Goal: Transaction & Acquisition: Purchase product/service

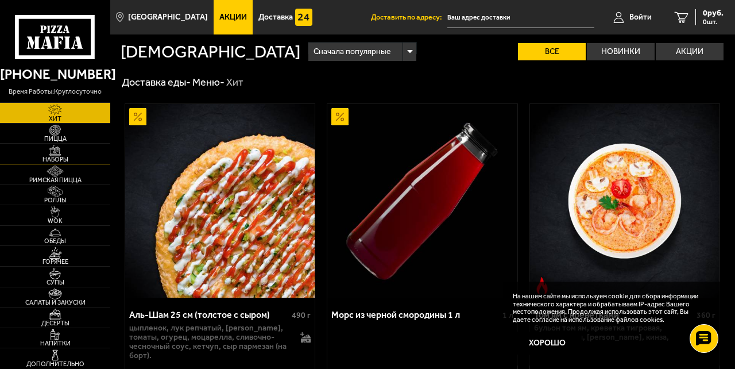
click at [57, 154] on img at bounding box center [54, 150] width 29 height 11
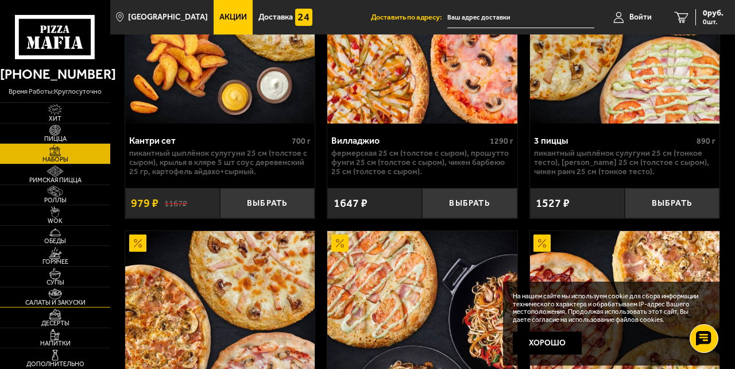
scroll to position [792, 0]
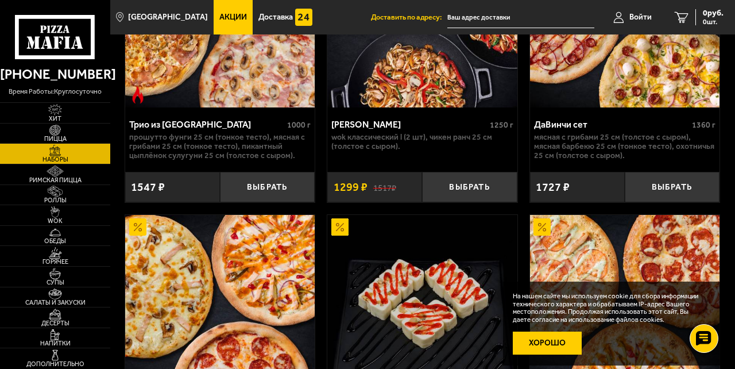
click at [561, 341] on button "Хорошо" at bounding box center [547, 342] width 69 height 23
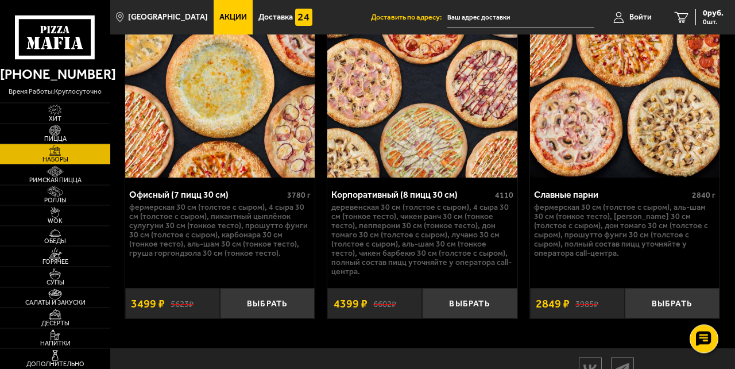
scroll to position [3239, 0]
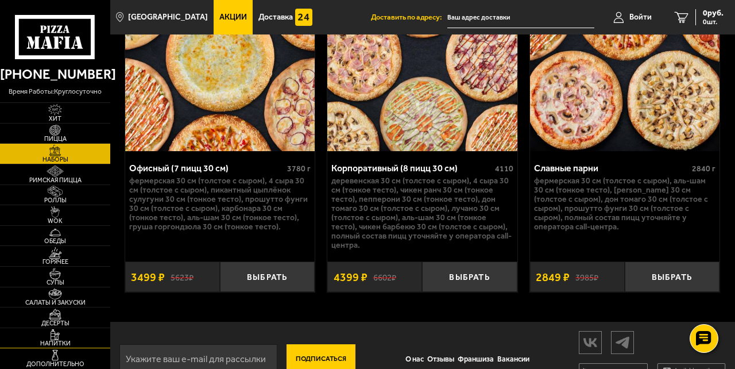
click at [64, 342] on span "Напитки" at bounding box center [55, 343] width 110 height 6
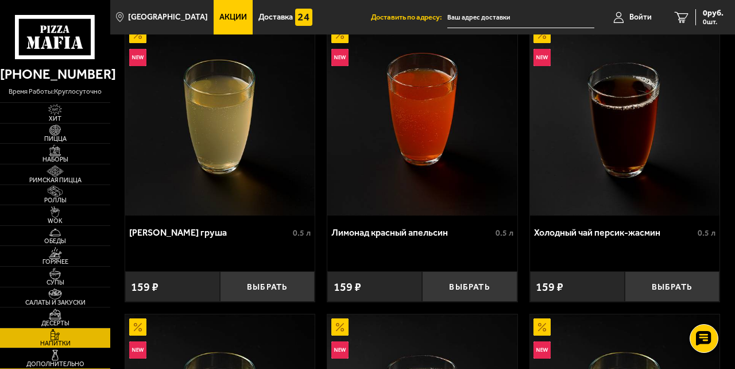
scroll to position [158, 0]
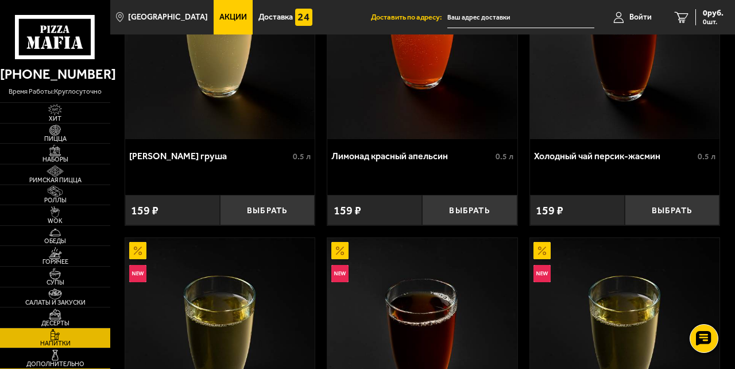
click at [64, 358] on img at bounding box center [54, 354] width 29 height 11
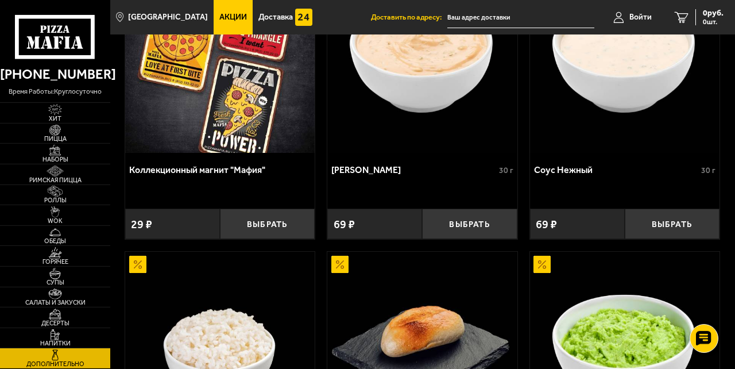
scroll to position [158, 0]
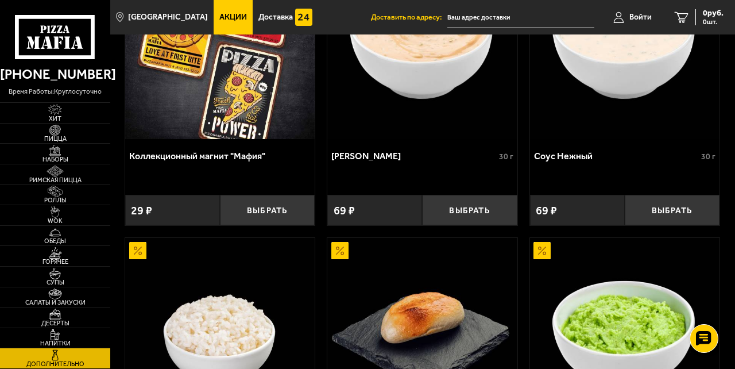
click at [64, 32] on icon at bounding box center [55, 37] width 81 height 45
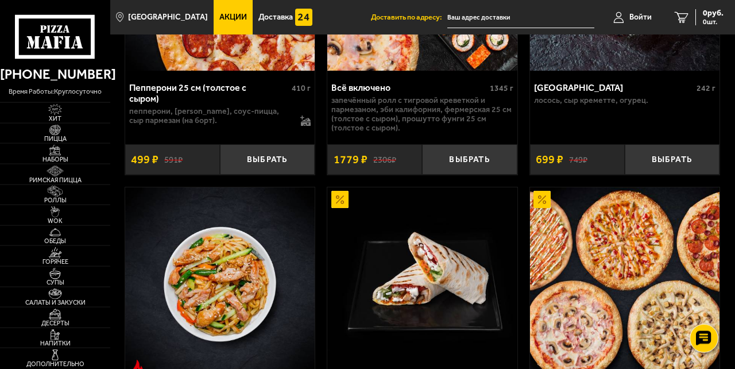
scroll to position [872, 0]
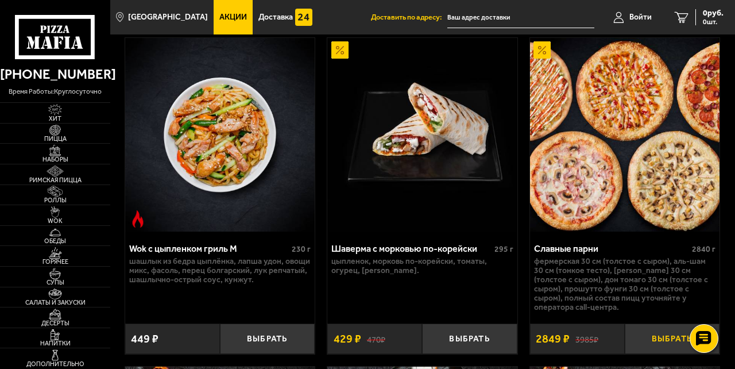
click at [668, 327] on button "Выбрать" at bounding box center [672, 338] width 95 height 30
click at [632, 151] on img at bounding box center [624, 134] width 189 height 193
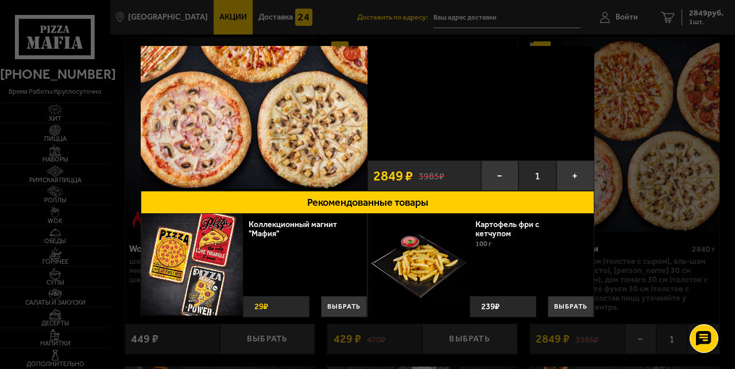
scroll to position [87, 0]
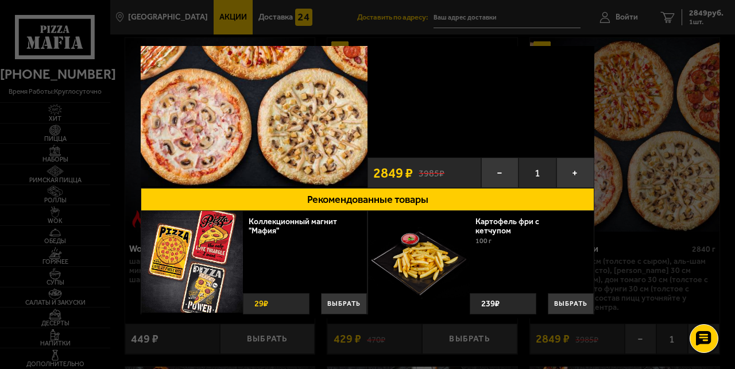
click at [644, 221] on div at bounding box center [367, 184] width 735 height 369
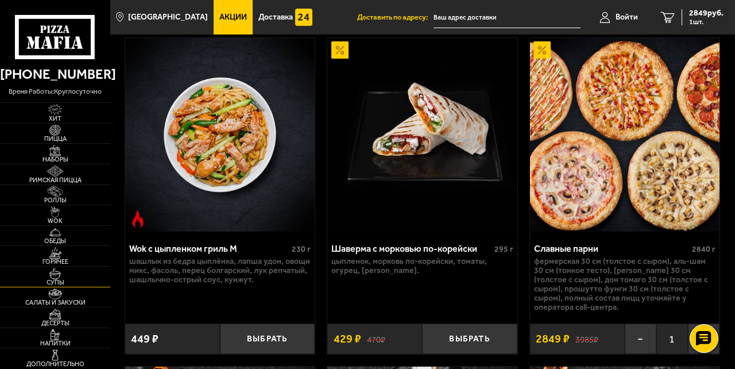
click at [51, 276] on img at bounding box center [54, 273] width 29 height 11
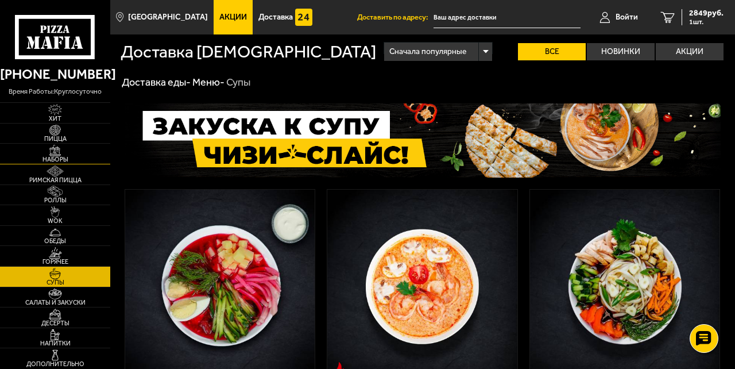
click at [53, 150] on img at bounding box center [54, 150] width 29 height 11
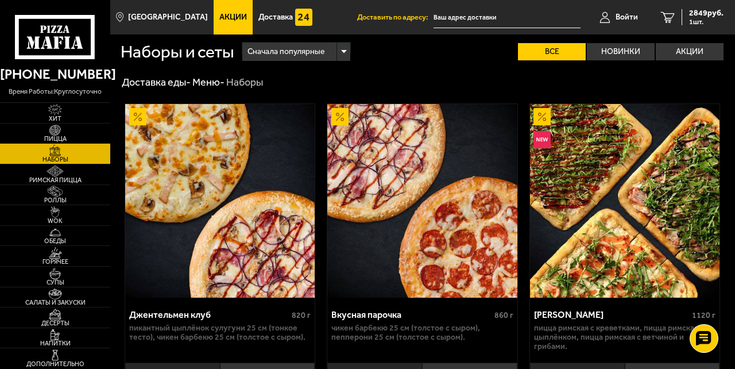
click at [221, 13] on span "Акции" at bounding box center [233, 17] width 28 height 8
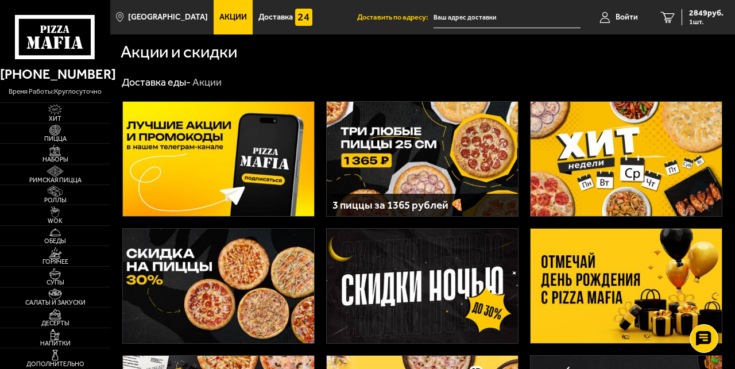
click at [240, 285] on img at bounding box center [218, 286] width 191 height 114
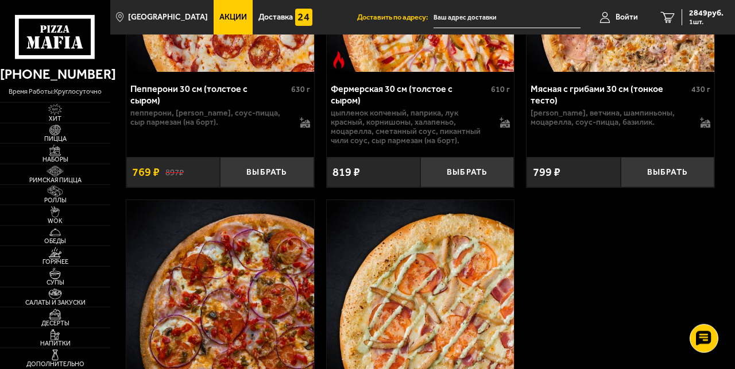
scroll to position [338, 0]
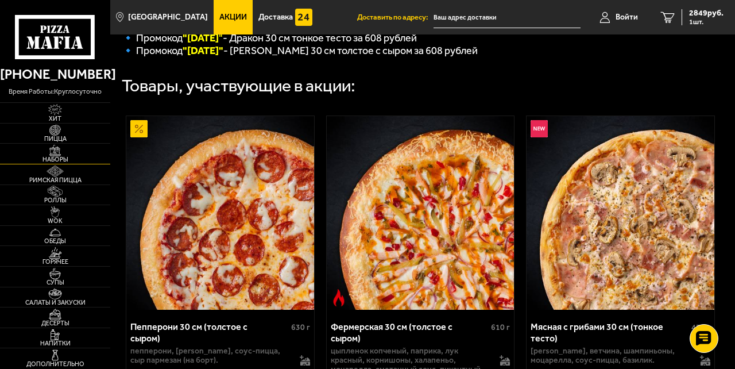
click at [52, 152] on img at bounding box center [54, 150] width 29 height 11
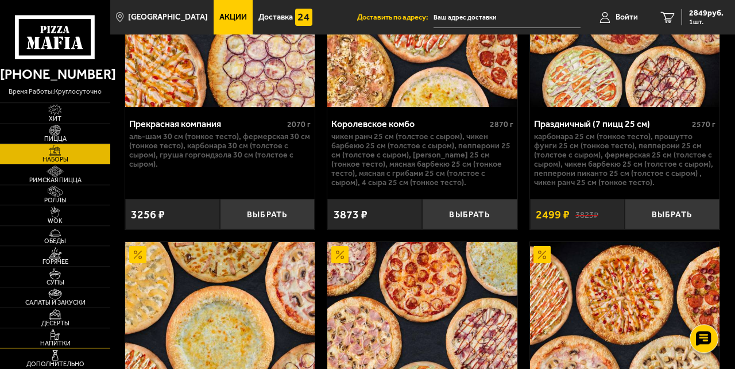
scroll to position [2922, 0]
